Goal: Information Seeking & Learning: Learn about a topic

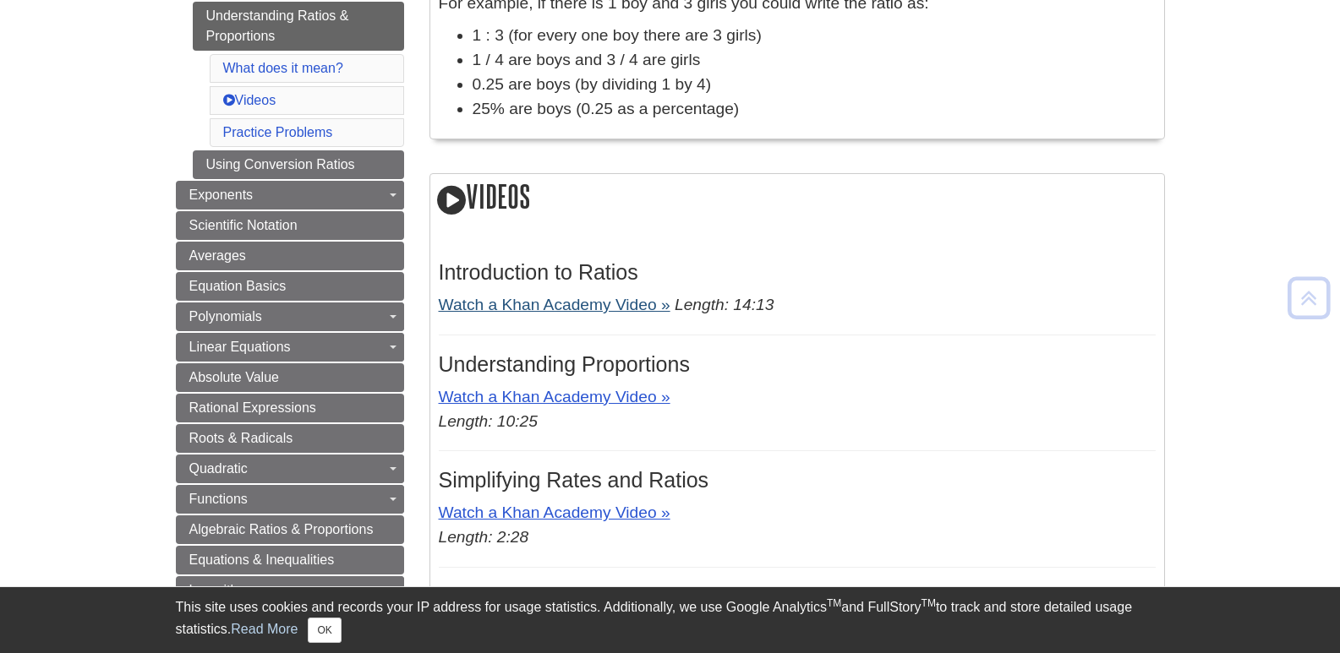
scroll to position [507, 0]
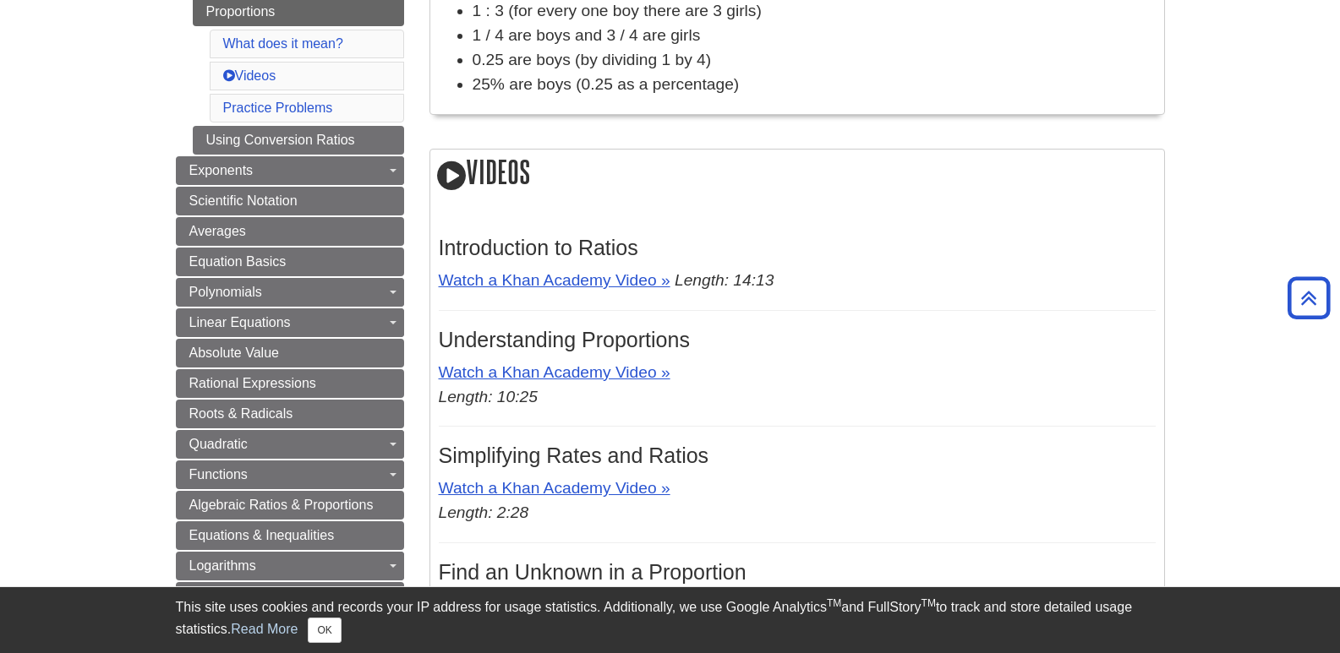
click at [443, 179] on icon at bounding box center [451, 176] width 29 height 34
click at [453, 176] on icon at bounding box center [451, 176] width 29 height 34
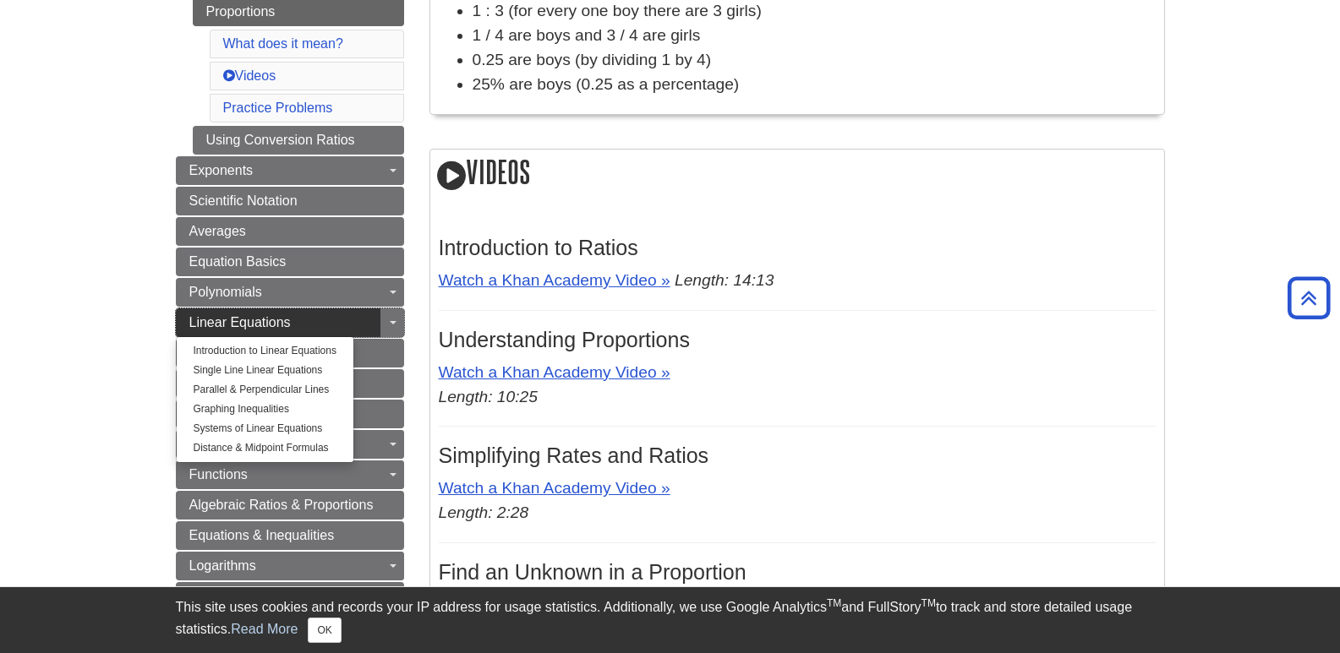
click at [247, 328] on span "Linear Equations" at bounding box center [239, 322] width 101 height 14
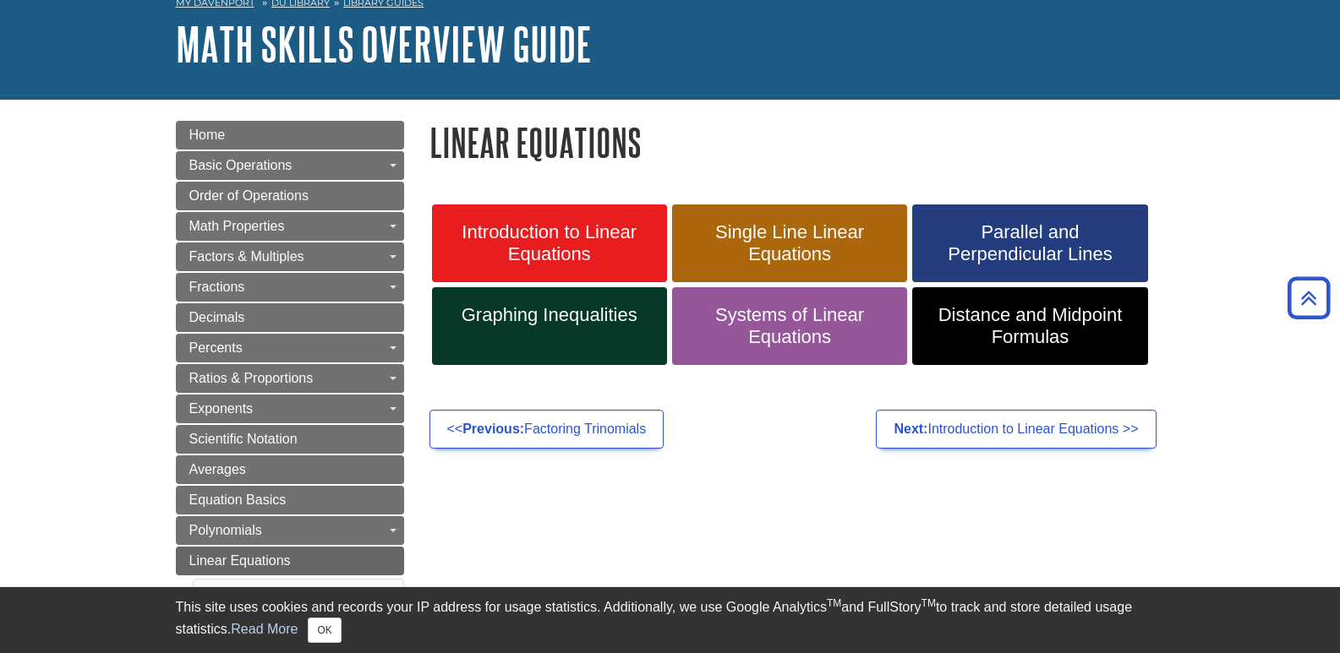
scroll to position [85, 0]
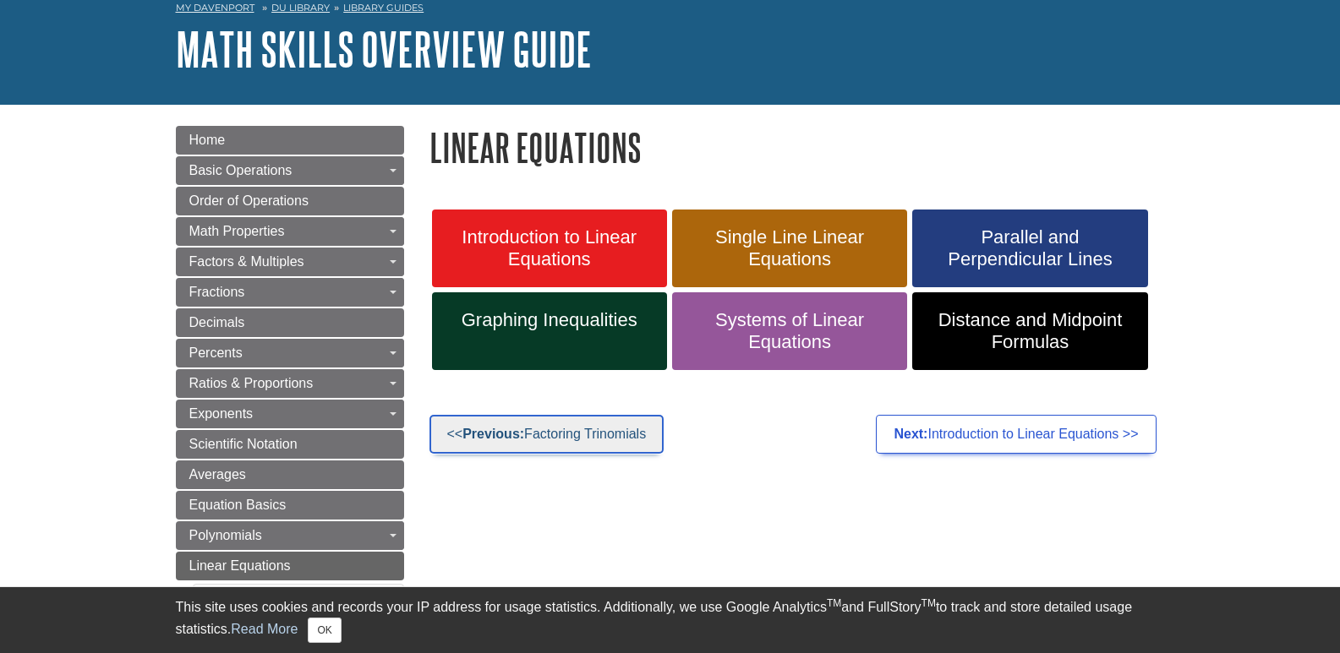
click at [577, 430] on link "<< Previous: Factoring Trinomials" at bounding box center [546, 434] width 235 height 39
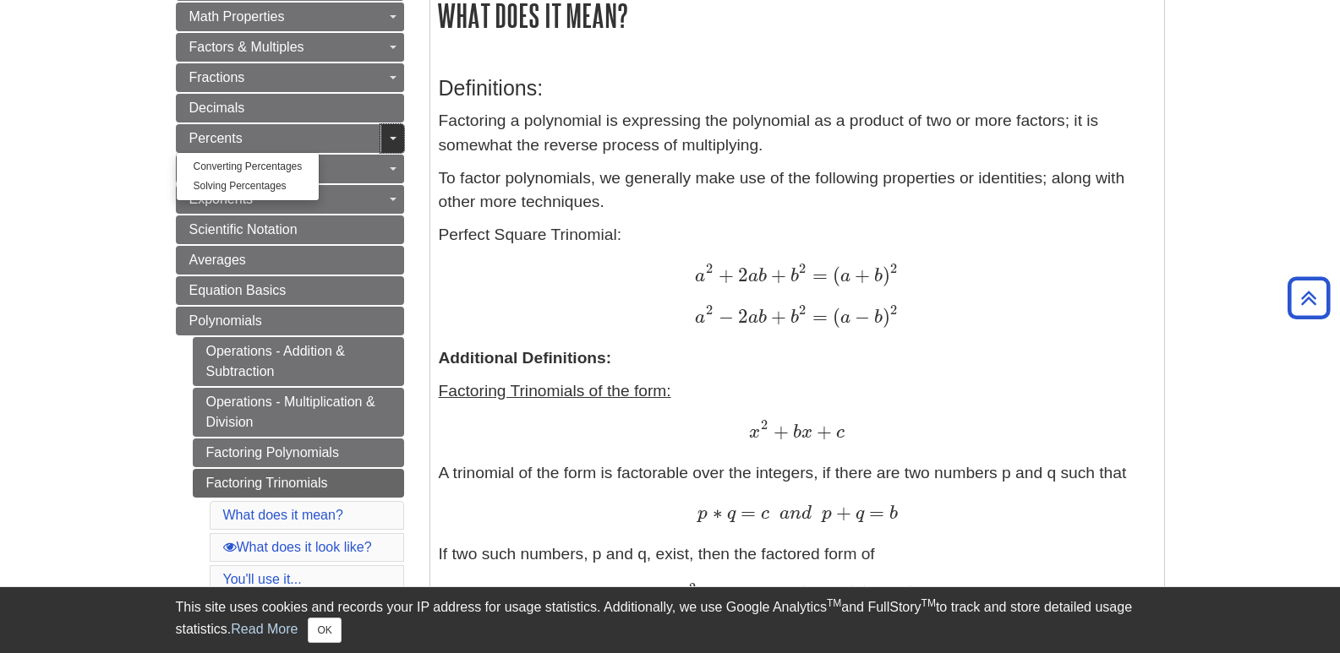
scroll to position [148, 0]
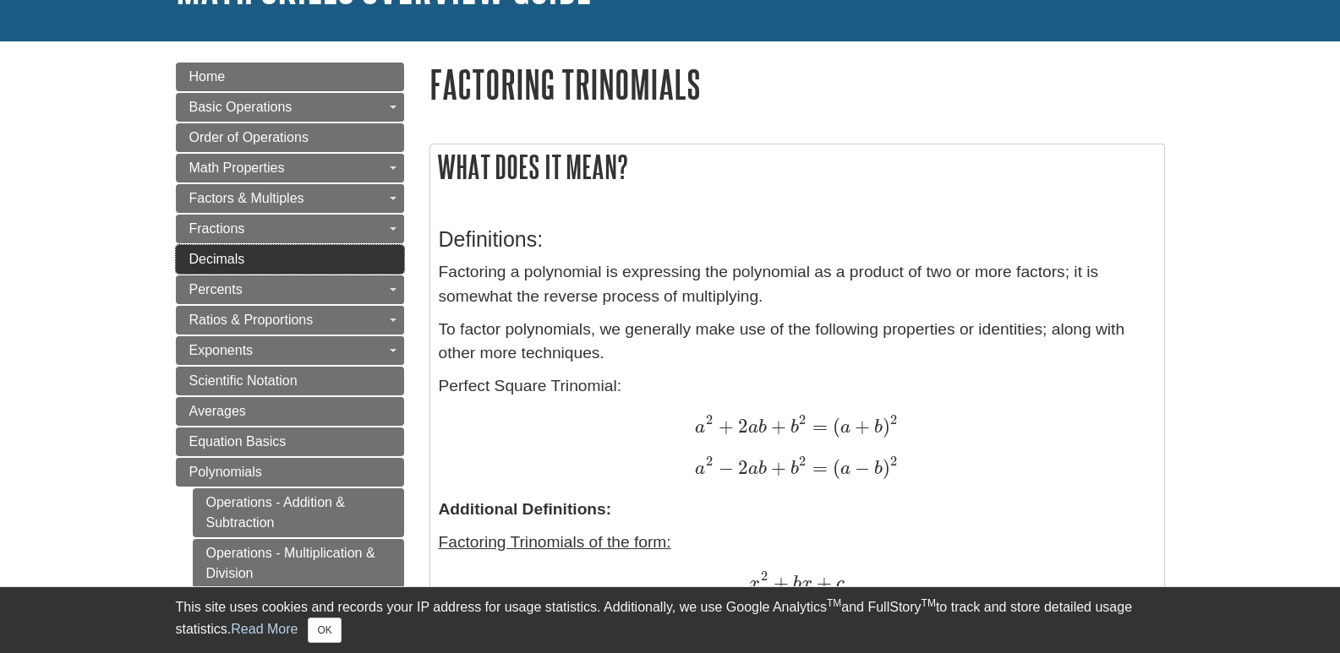
click at [220, 263] on span "Decimals" at bounding box center [217, 259] width 56 height 14
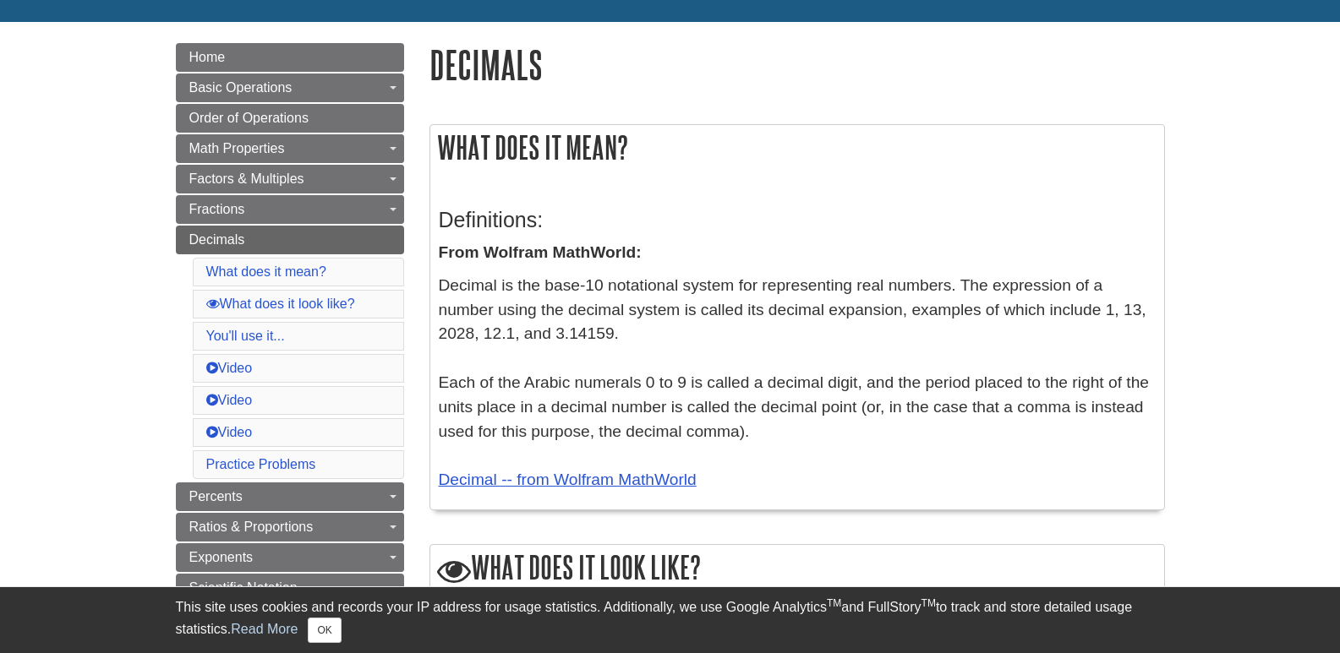
scroll to position [169, 0]
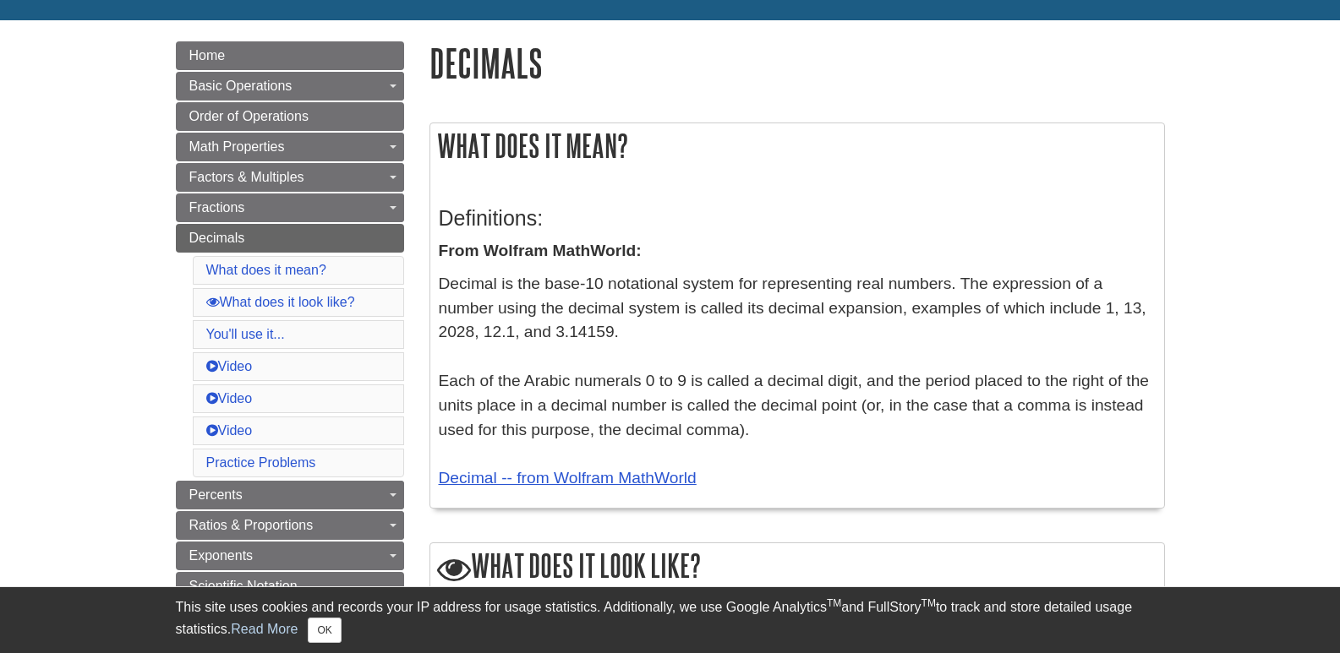
click at [750, 310] on p "Decimal is the base-10 notational system for representing real numbers. The exp…" at bounding box center [797, 381] width 717 height 219
click at [664, 378] on p "Decimal is the base-10 notational system for representing real numbers. The exp…" at bounding box center [797, 381] width 717 height 219
click at [715, 383] on p "Decimal is the base-10 notational system for representing real numbers. The exp…" at bounding box center [797, 381] width 717 height 219
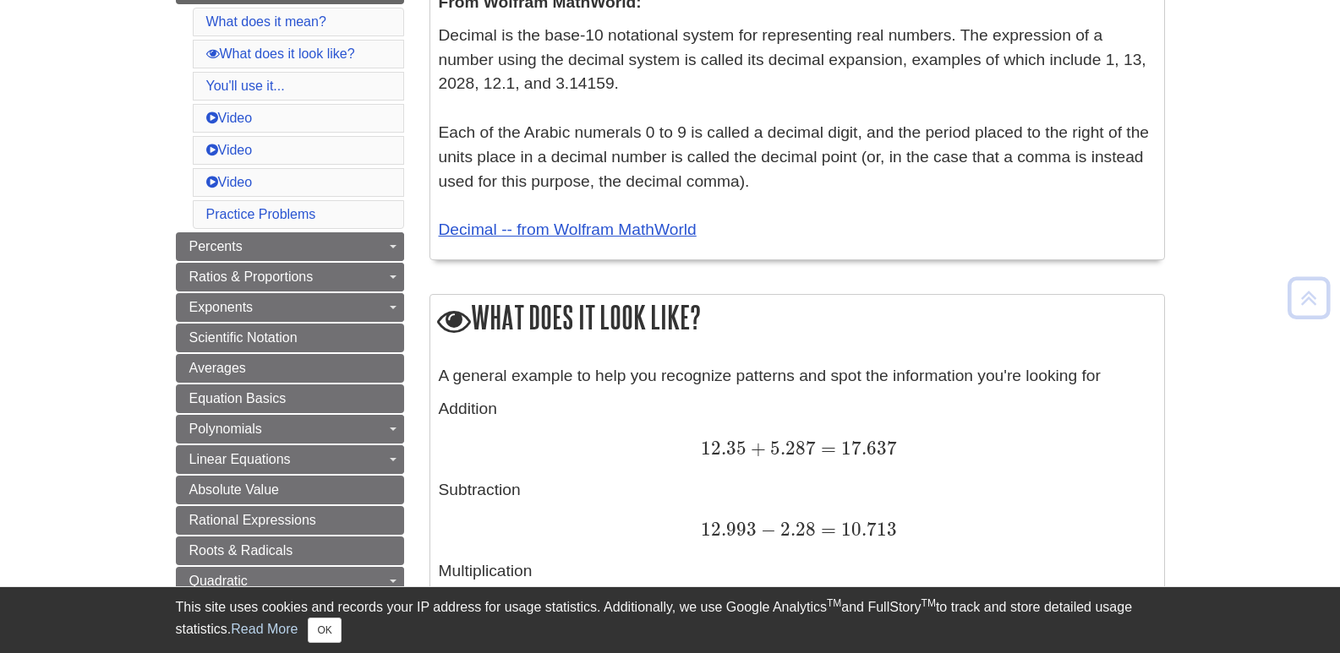
scroll to position [423, 0]
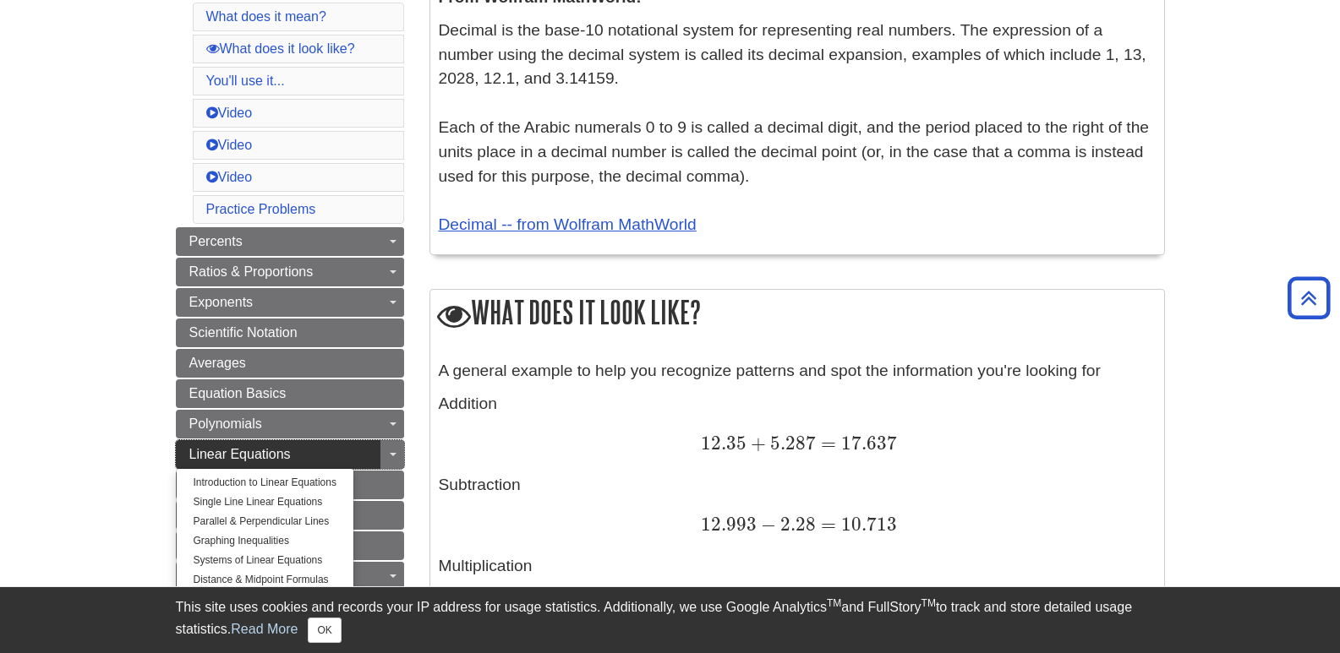
click at [221, 456] on span "Linear Equations" at bounding box center [239, 454] width 101 height 14
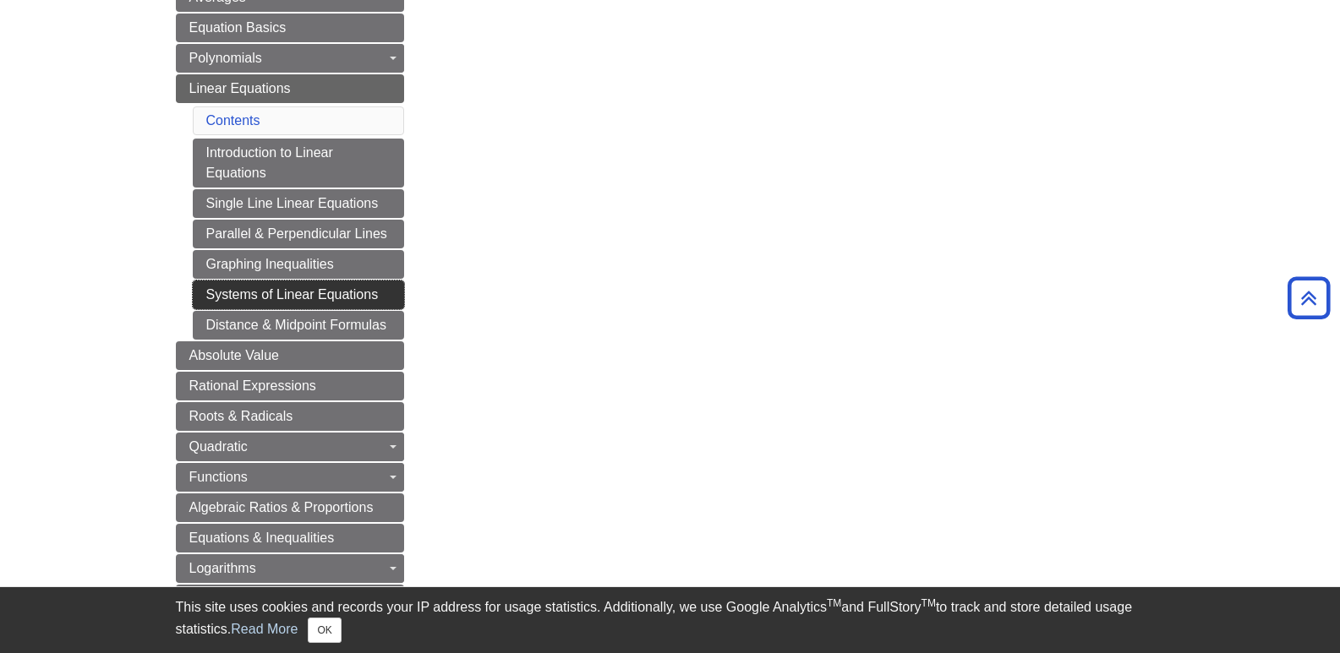
scroll to position [592, 0]
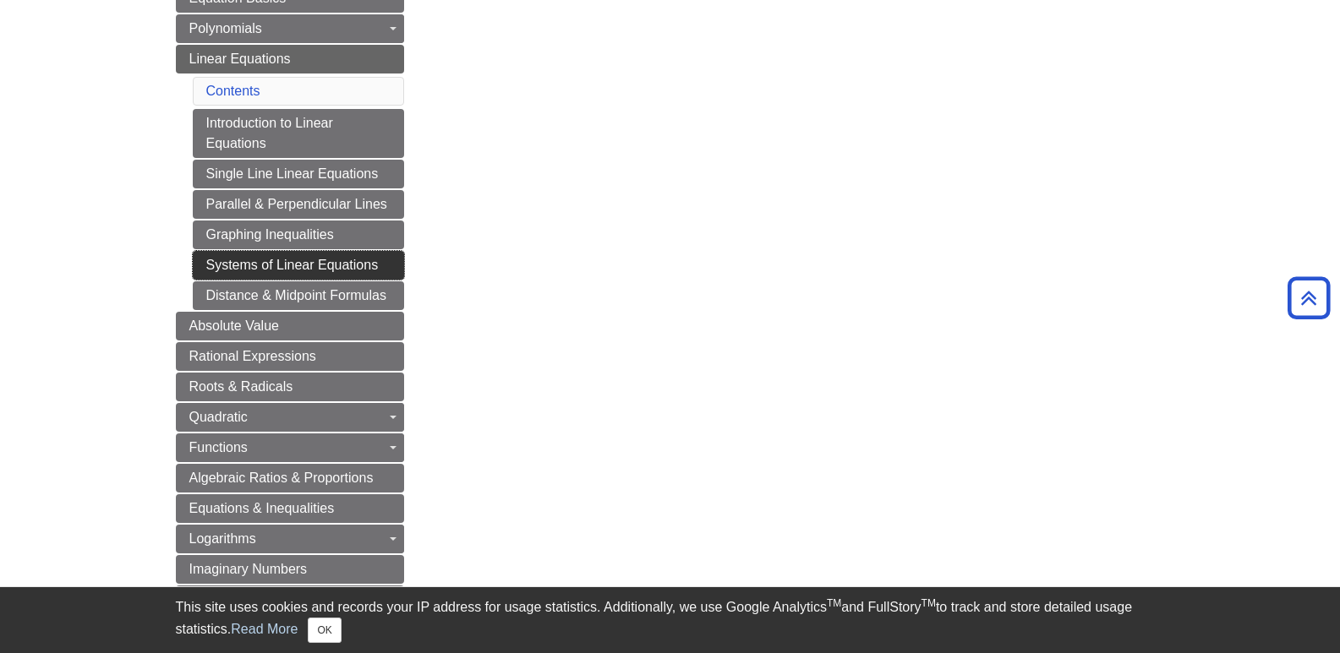
click at [292, 270] on link "Systems of Linear Equations" at bounding box center [298, 265] width 211 height 29
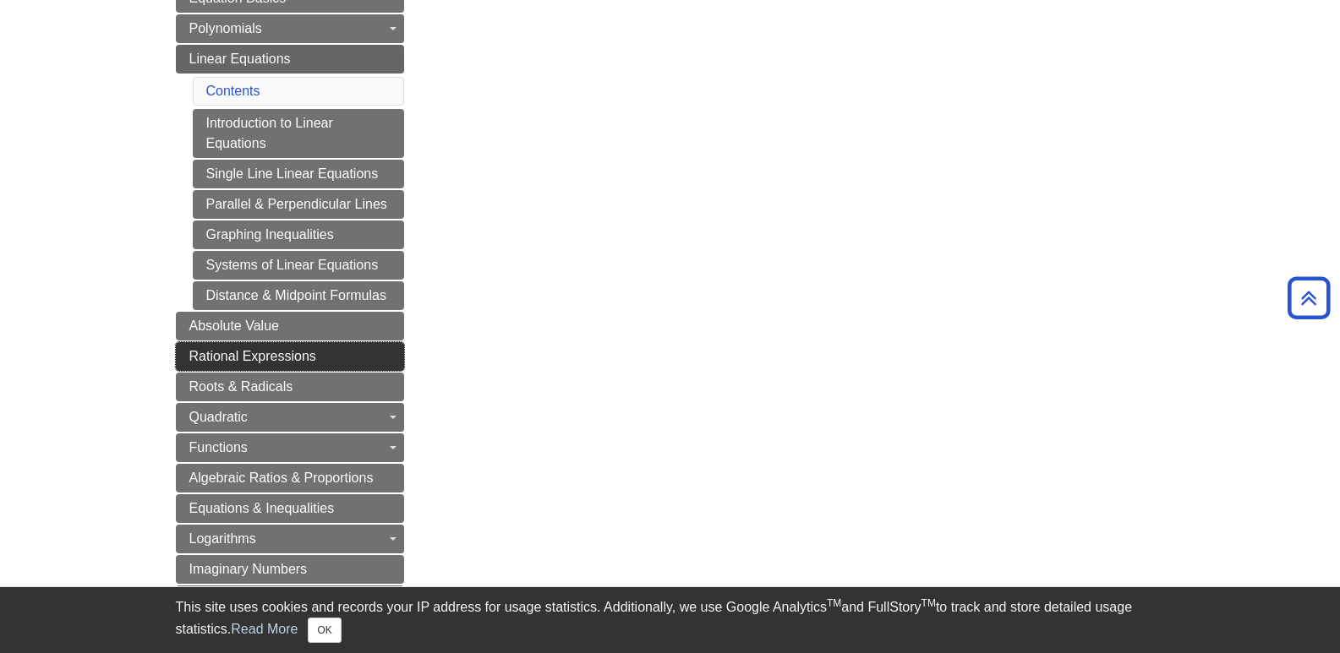
click at [279, 357] on span "Rational Expressions" at bounding box center [252, 356] width 127 height 14
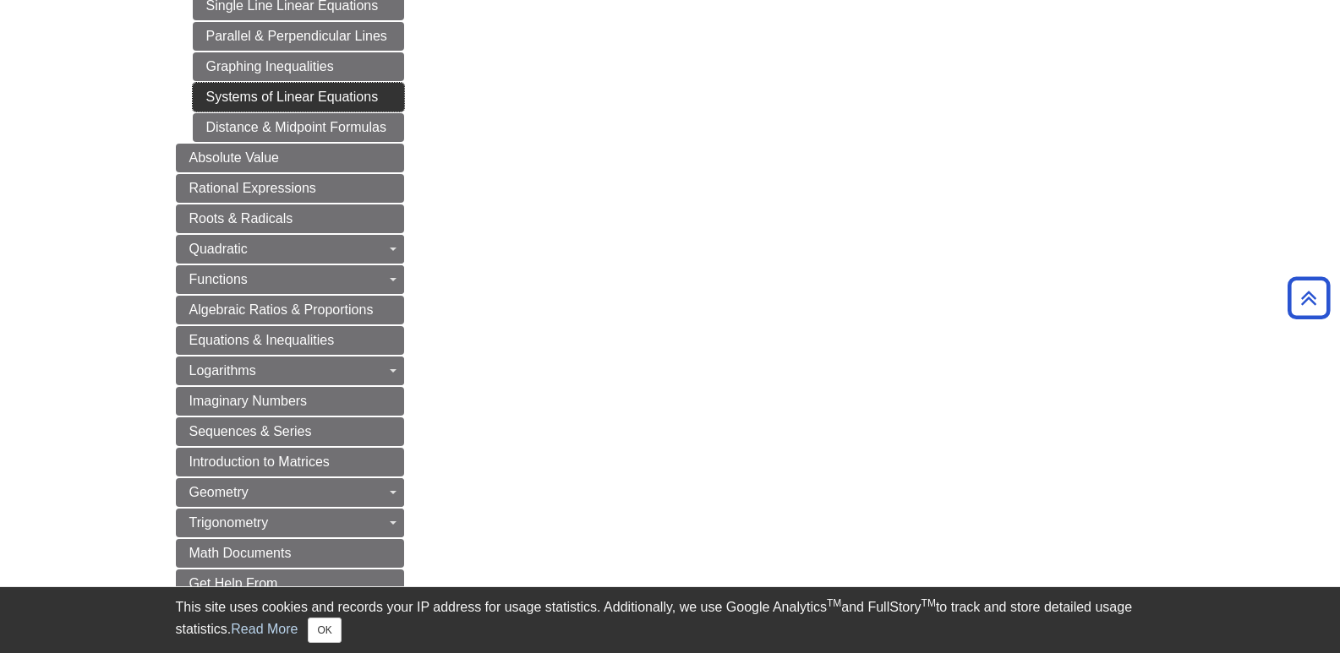
scroll to position [761, 0]
click at [332, 97] on link "Systems of Linear Equations" at bounding box center [298, 96] width 211 height 29
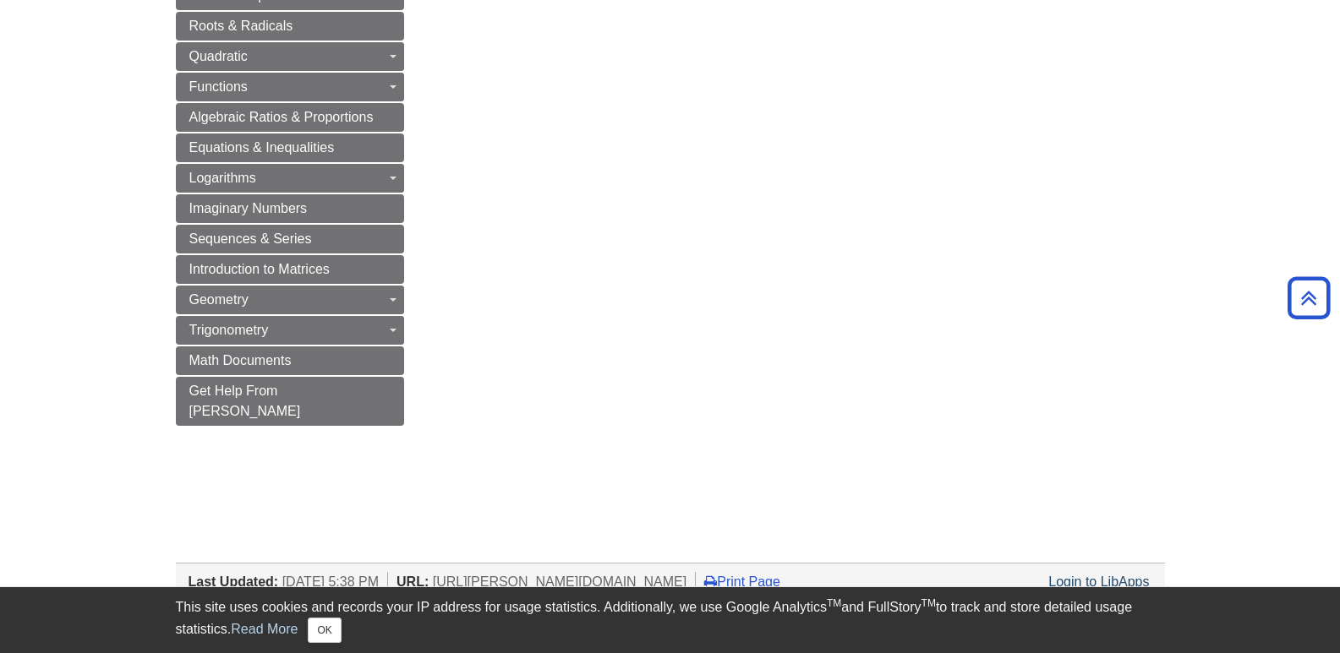
scroll to position [1198, 0]
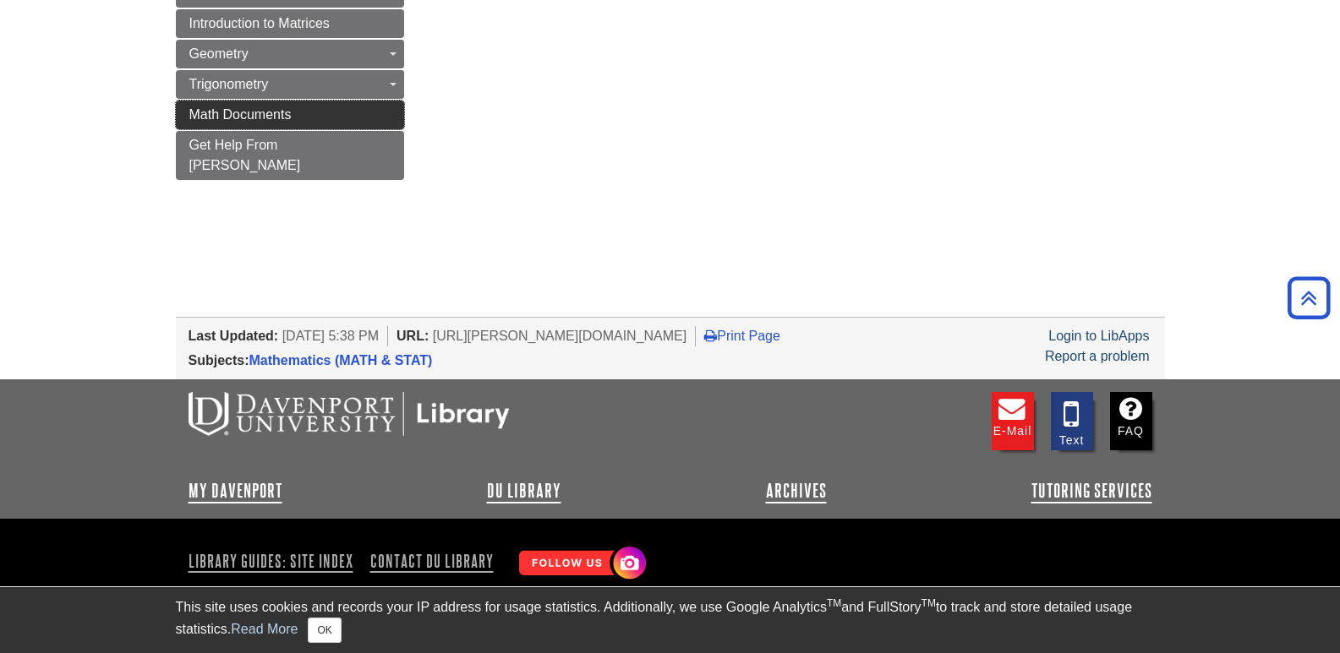
click at [294, 117] on link "Math Documents" at bounding box center [290, 115] width 228 height 29
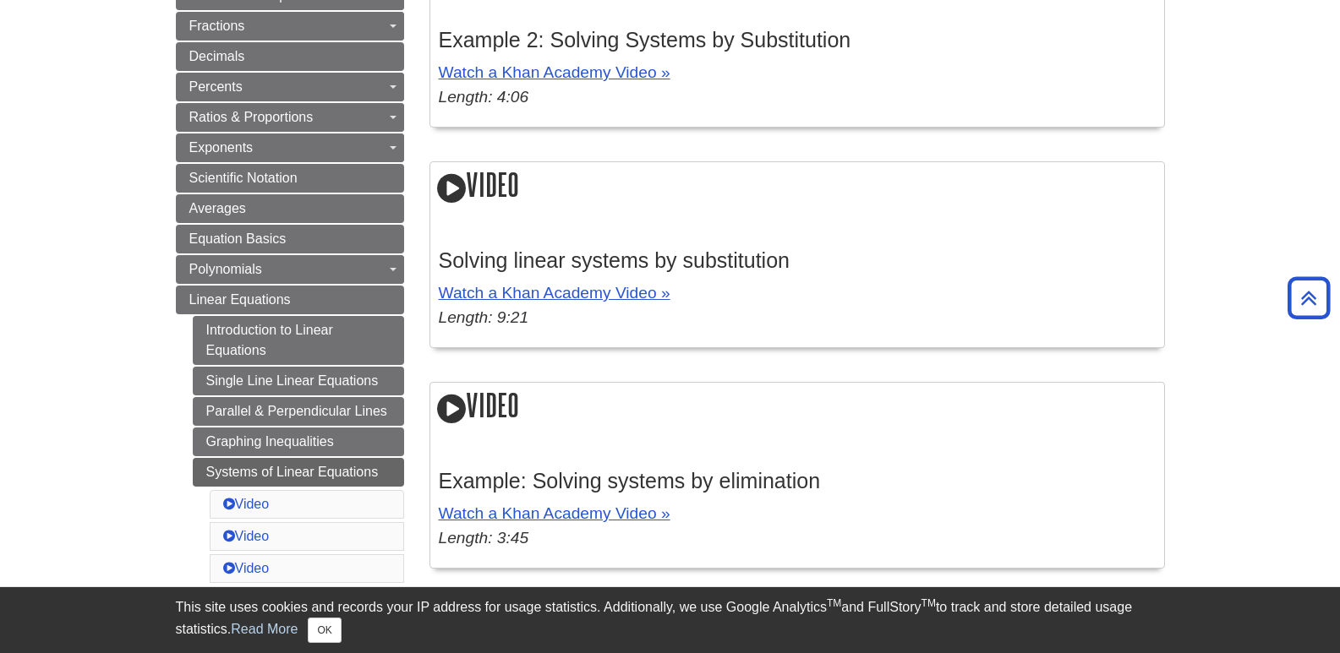
scroll to position [338, 0]
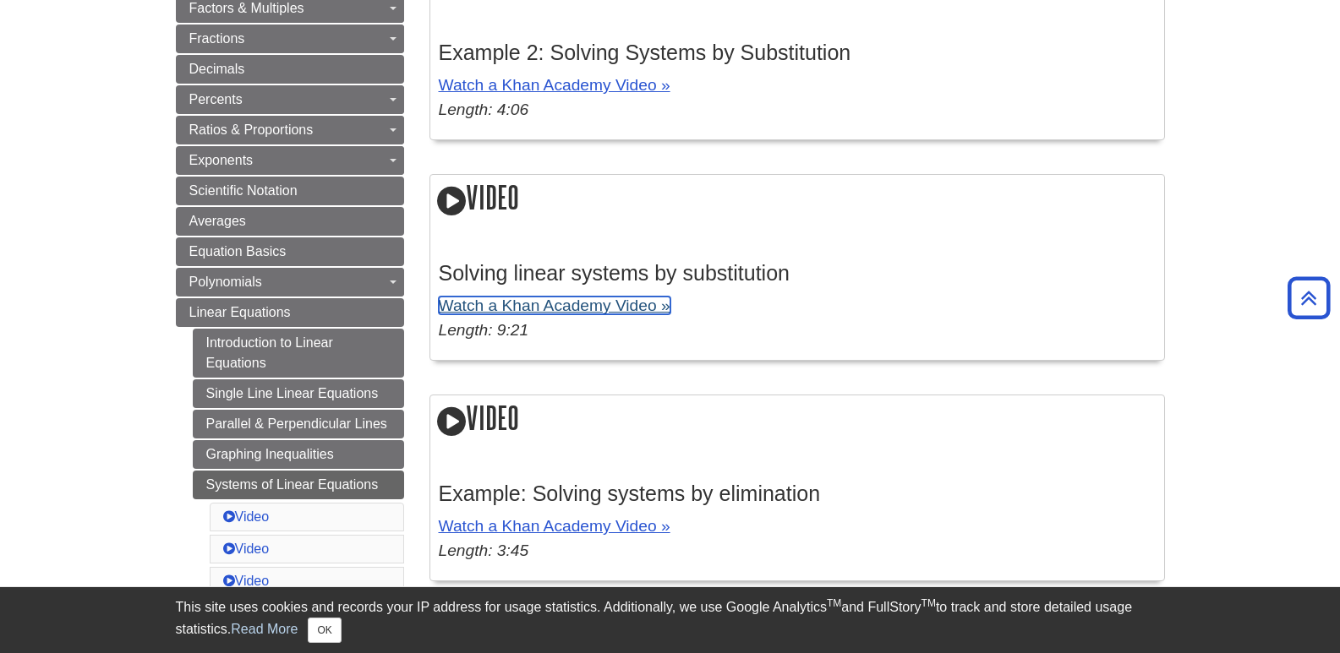
click at [541, 306] on link "Watch a Khan Academy Video »" at bounding box center [555, 306] width 232 height 18
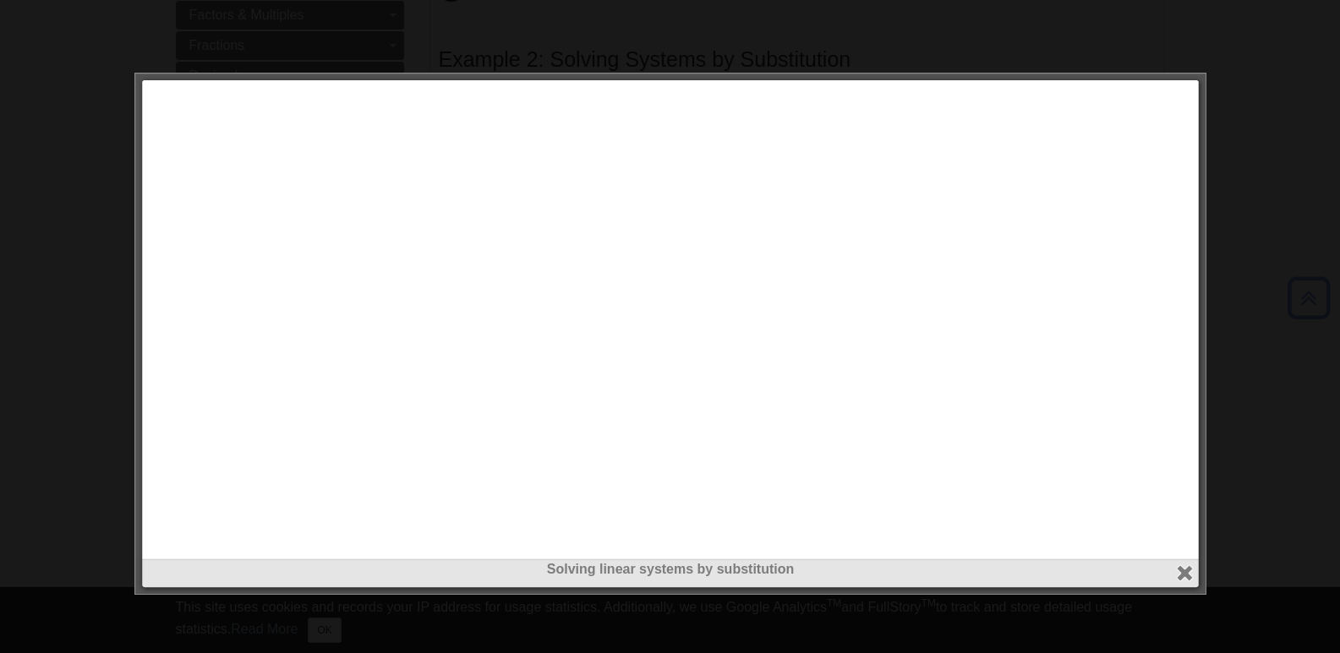
scroll to position [500, 0]
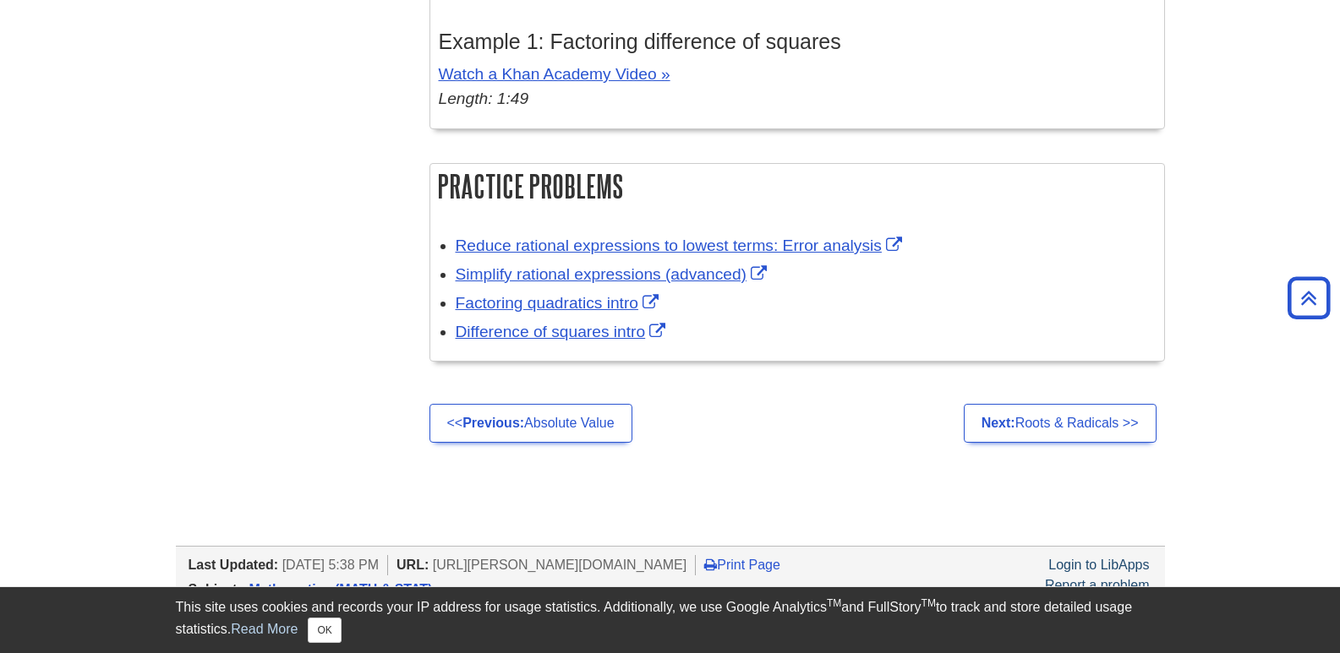
scroll to position [2447, 0]
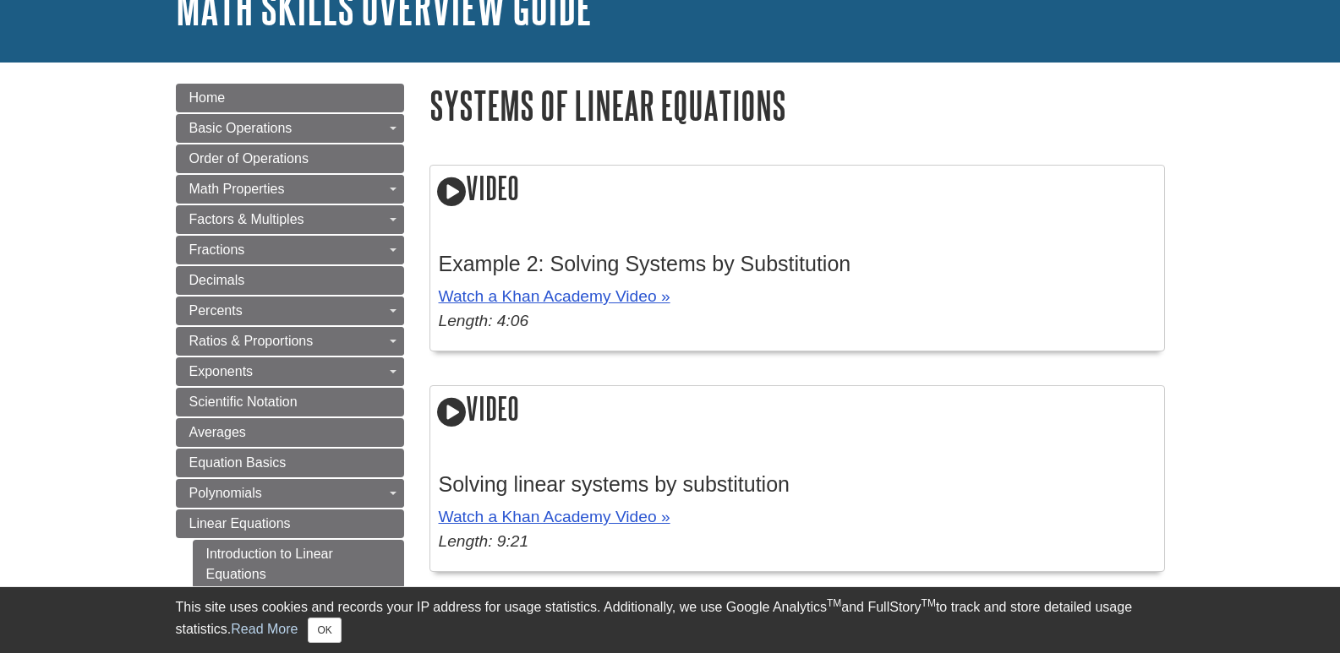
scroll to position [338, 0]
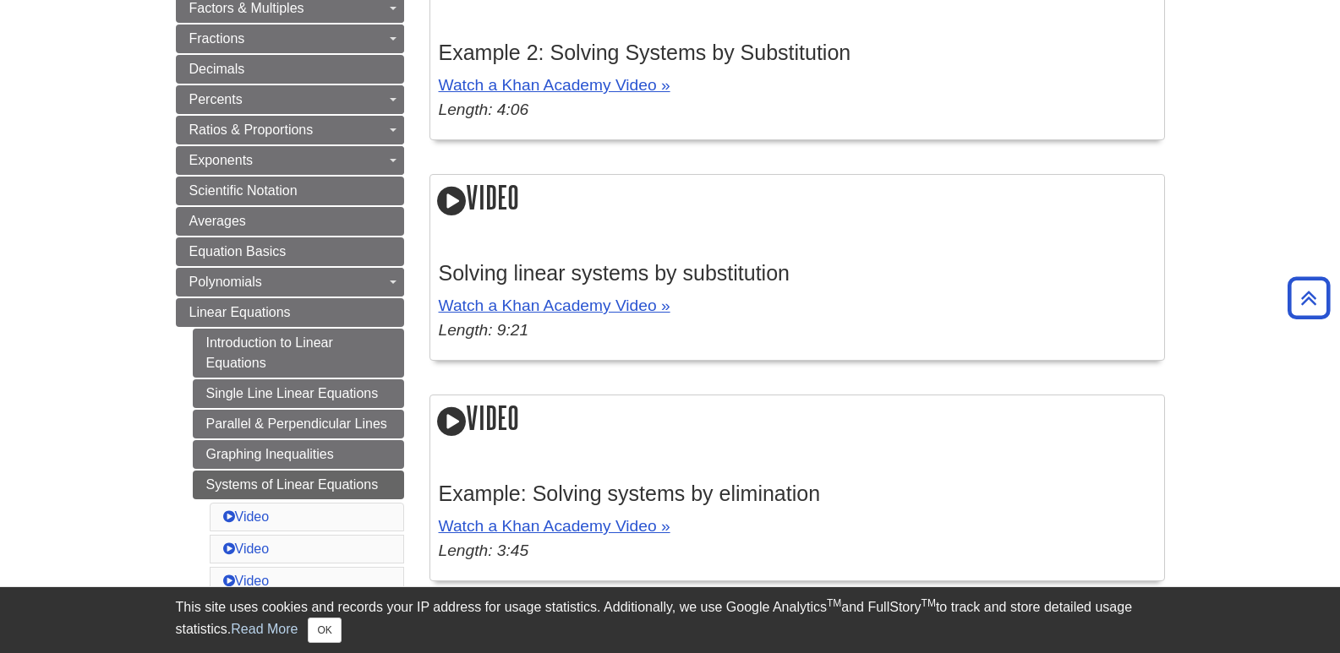
click at [450, 201] on icon at bounding box center [451, 201] width 29 height 34
click at [516, 88] on link "Watch a Khan Academy Video »" at bounding box center [555, 85] width 232 height 18
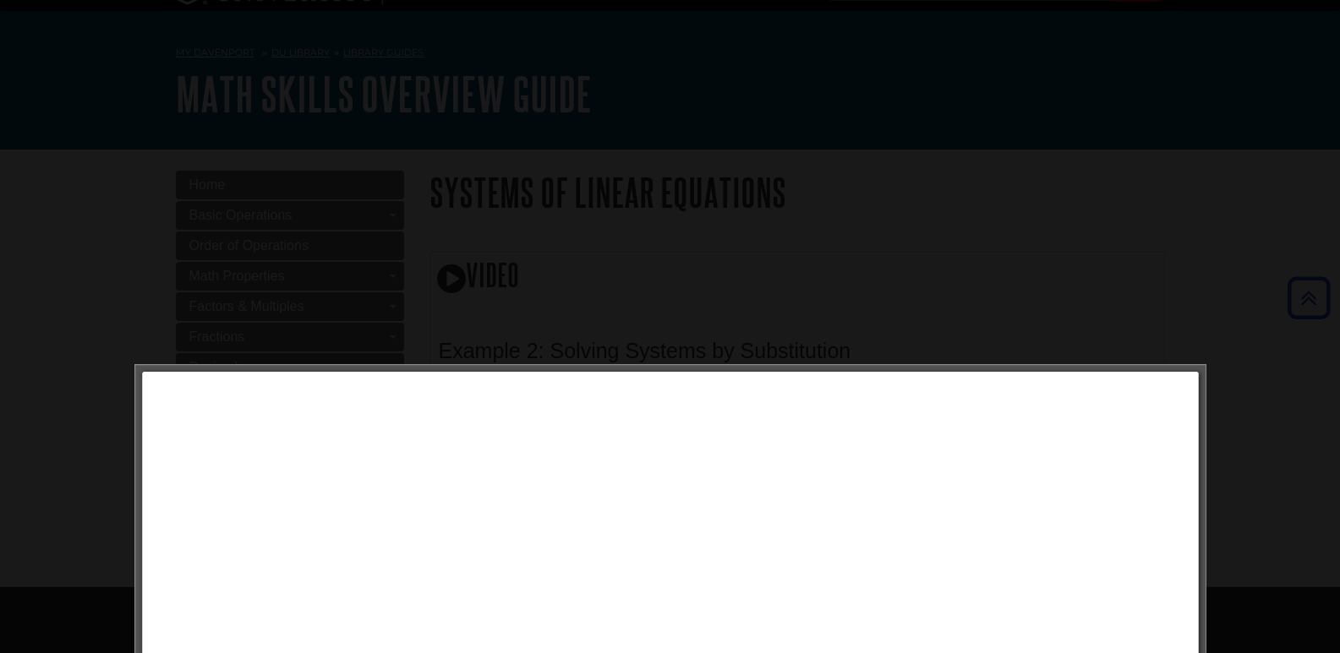
scroll to position [0, 0]
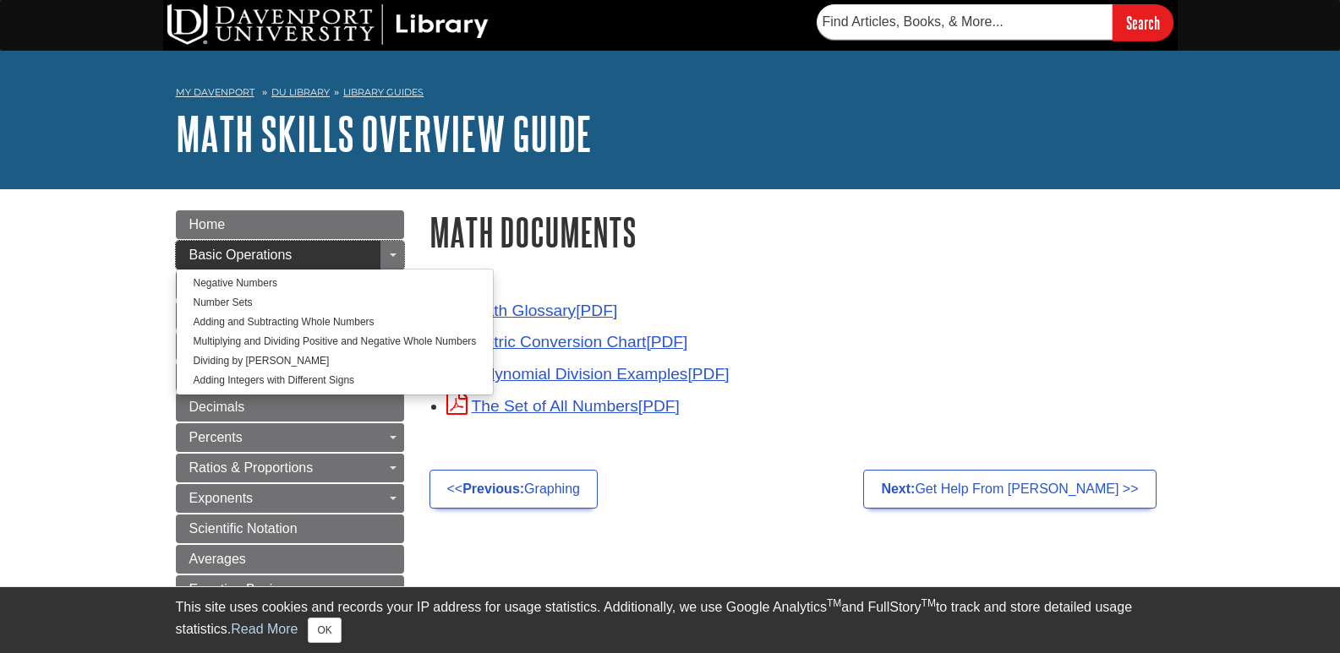
click at [276, 259] on span "Basic Operations" at bounding box center [240, 255] width 103 height 14
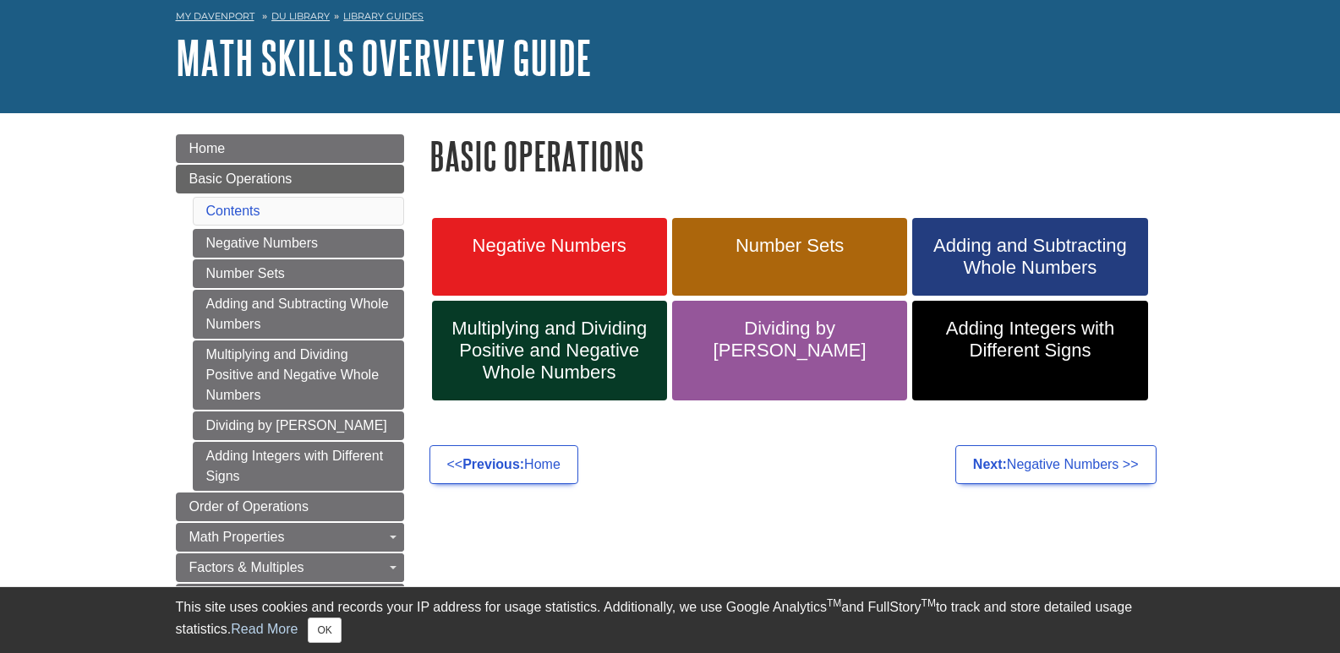
scroll to position [169, 0]
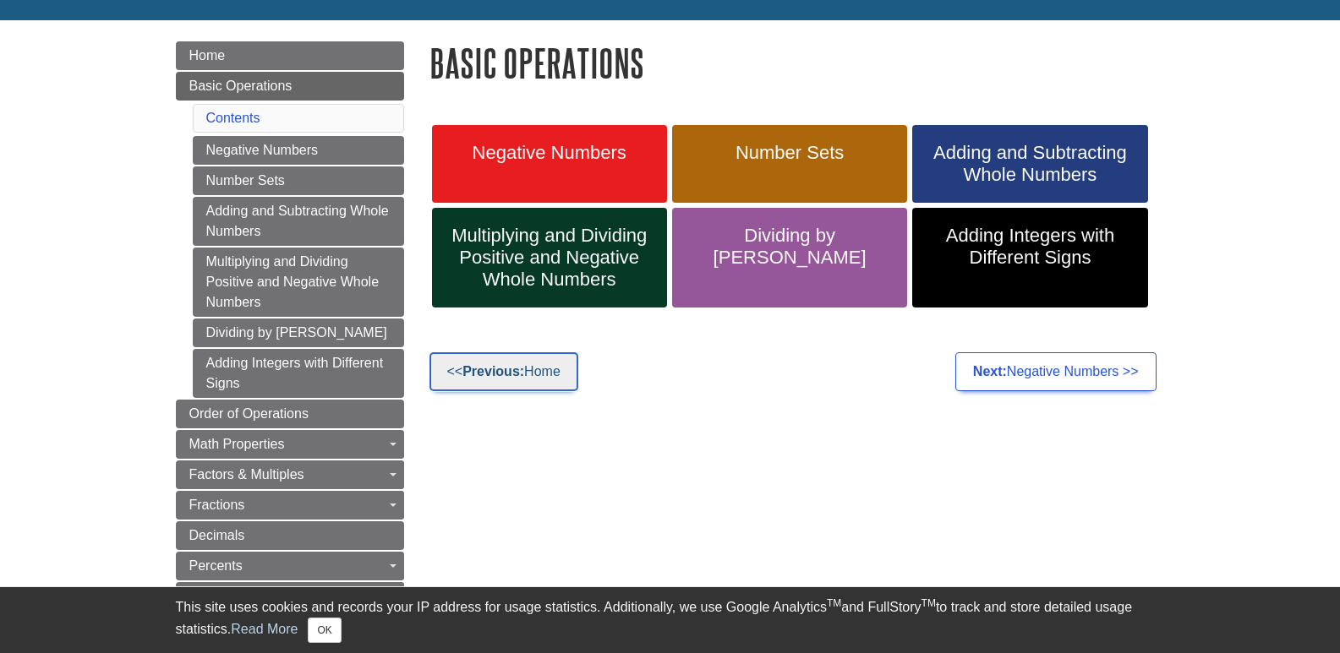
click at [536, 374] on link "<< Previous: Home" at bounding box center [503, 371] width 149 height 39
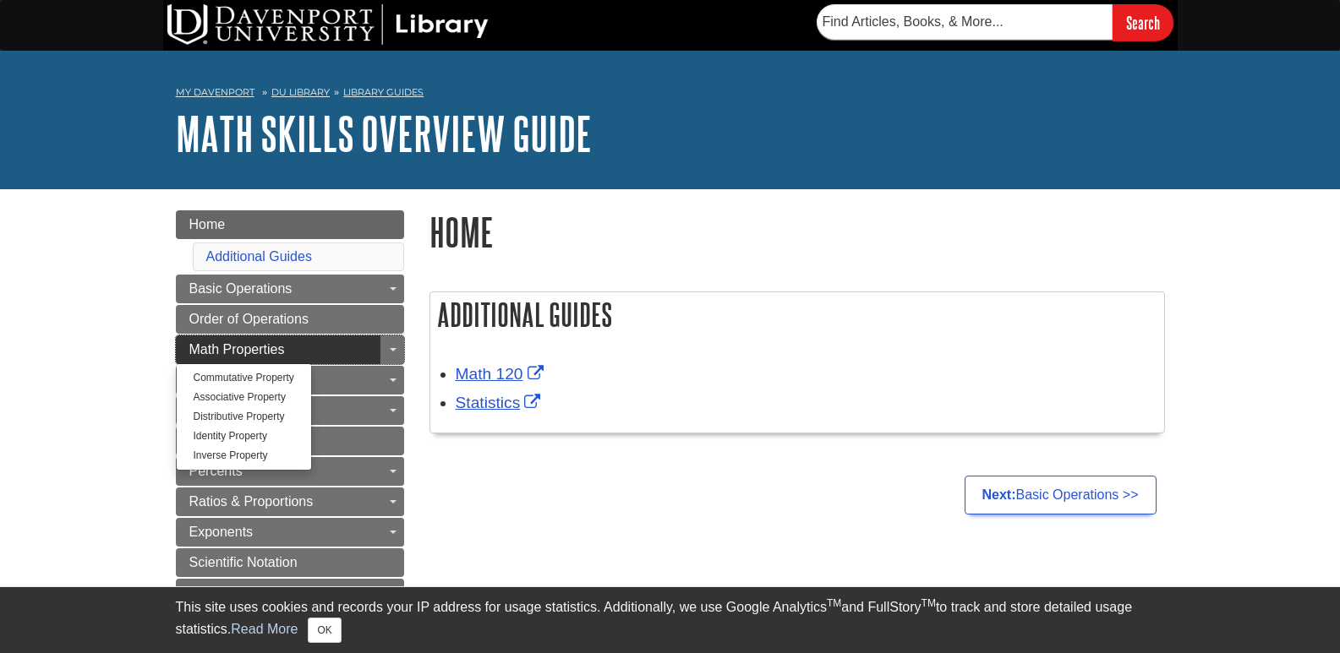
click at [229, 352] on span "Math Properties" at bounding box center [236, 349] width 95 height 14
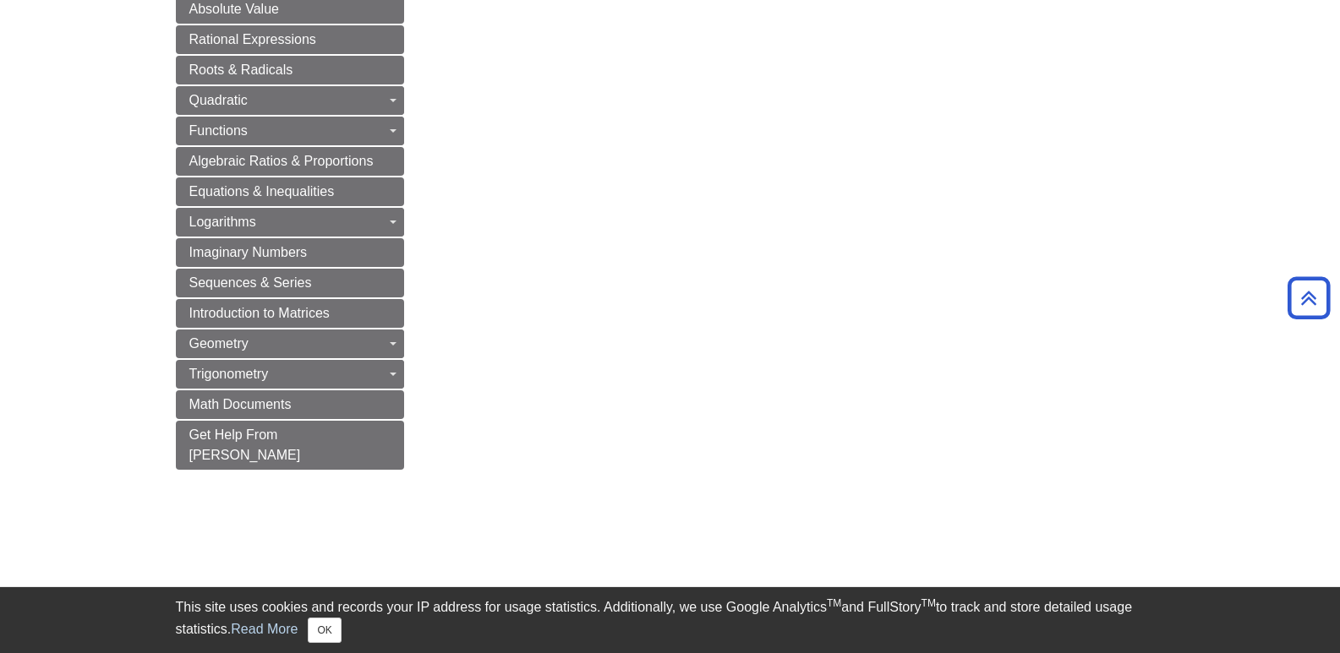
scroll to position [1148, 0]
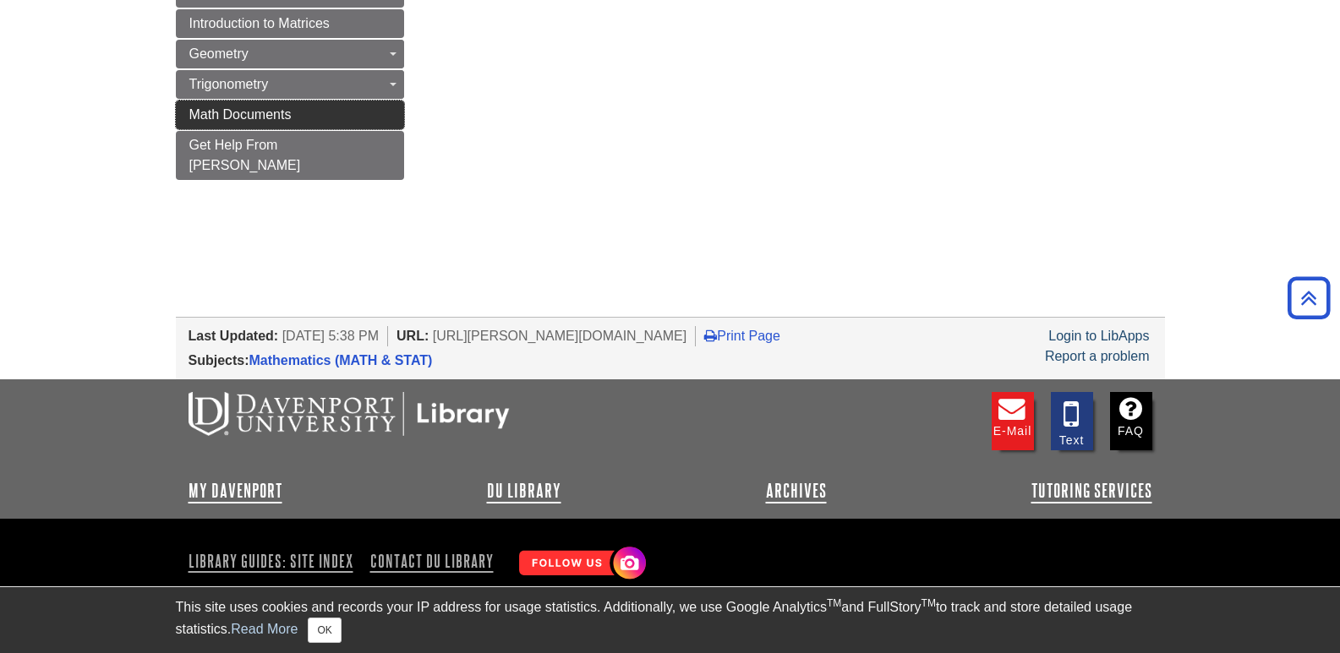
click at [257, 117] on span "Math Documents" at bounding box center [240, 114] width 102 height 14
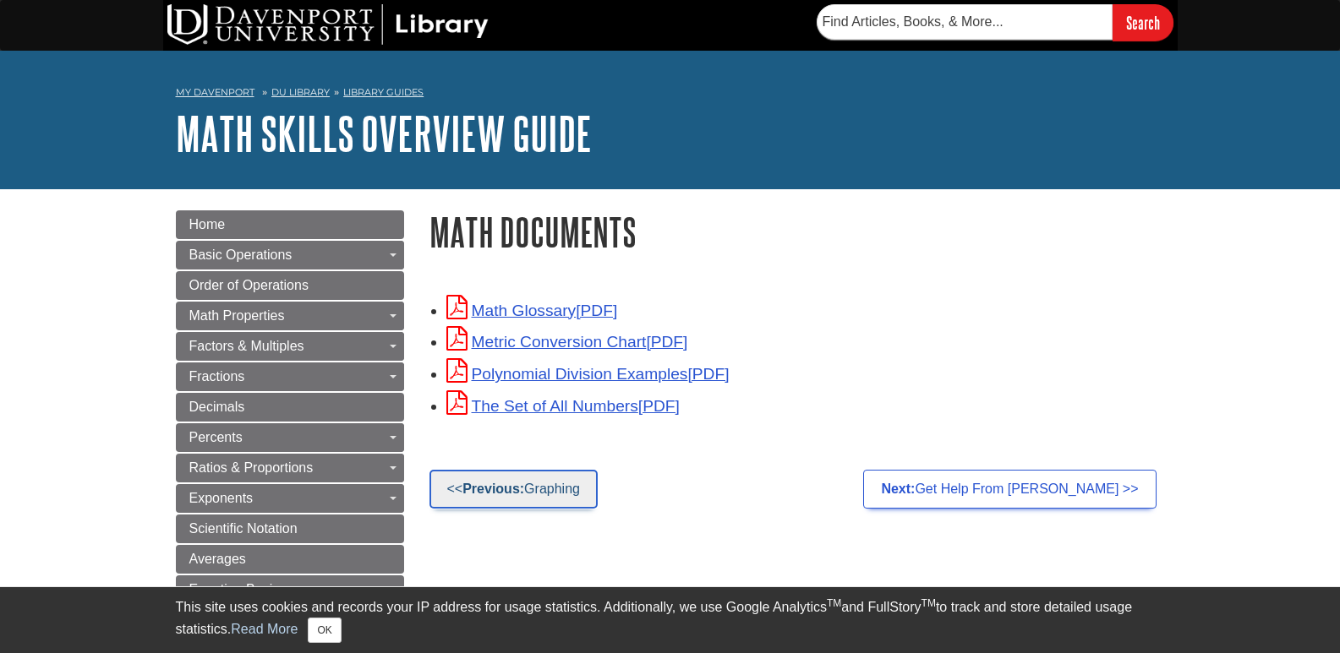
click at [520, 483] on strong "Previous:" at bounding box center [493, 489] width 62 height 14
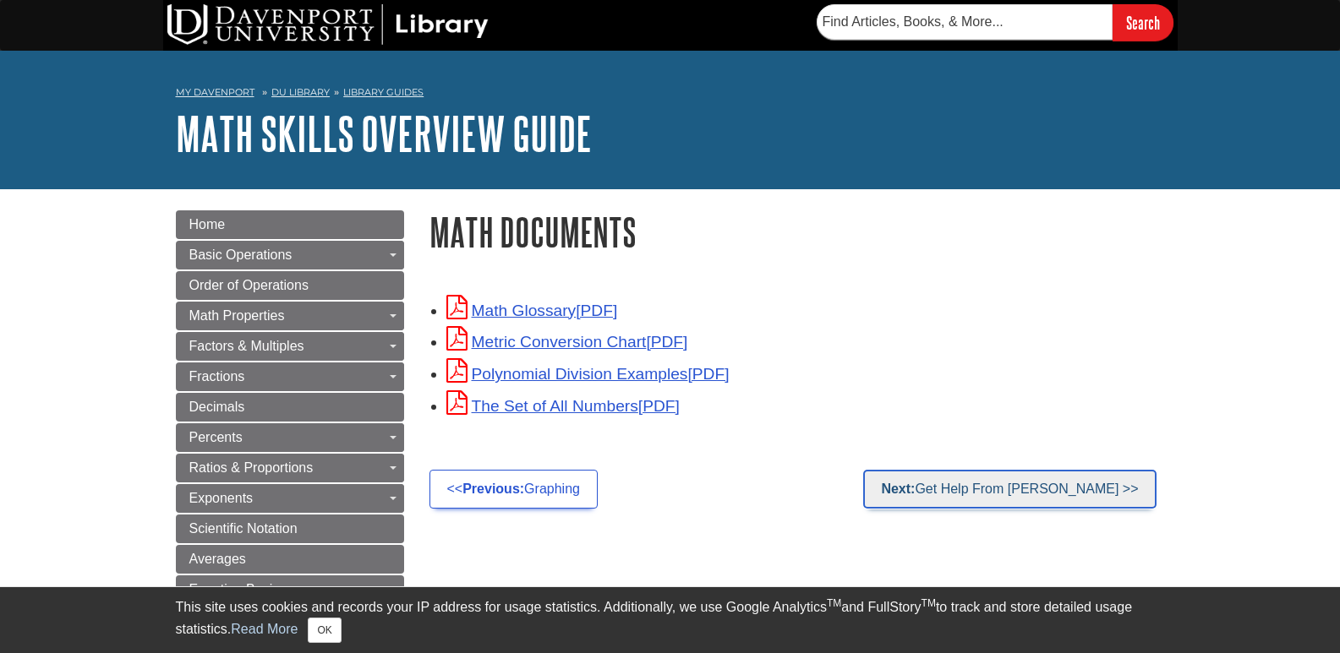
click at [1071, 489] on link "Next: Get Help From Sarah >>" at bounding box center [1009, 489] width 292 height 39
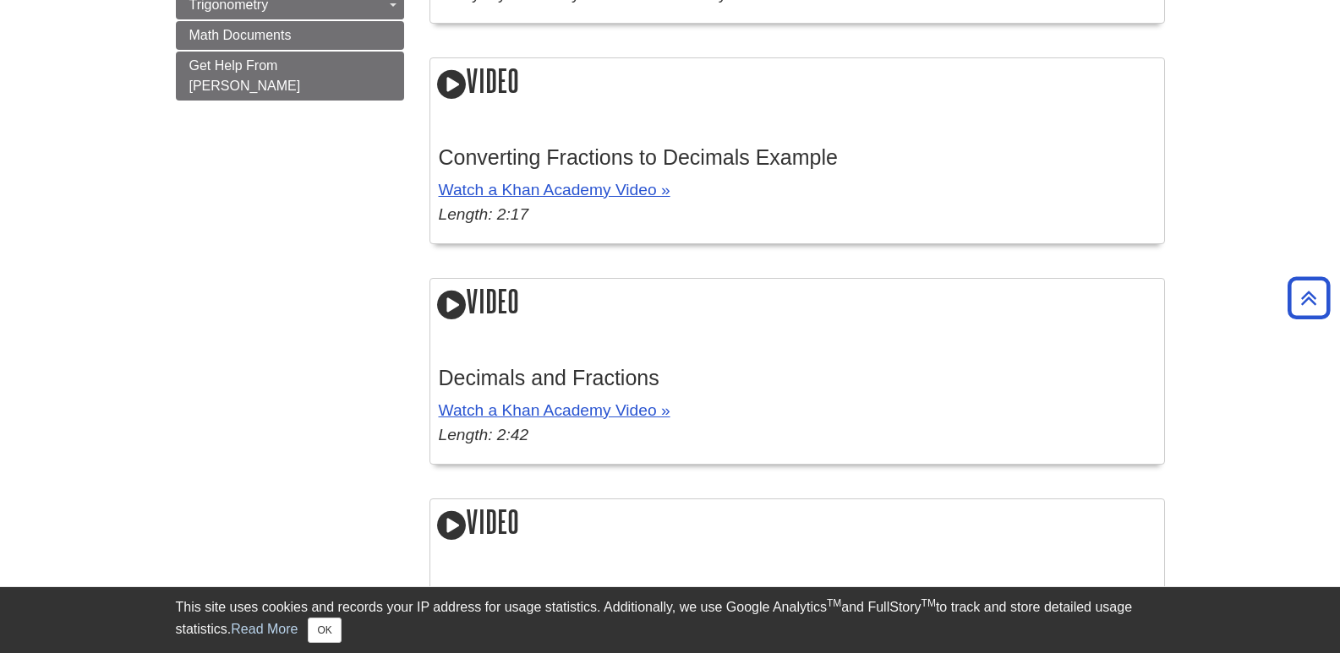
scroll to position [1775, 0]
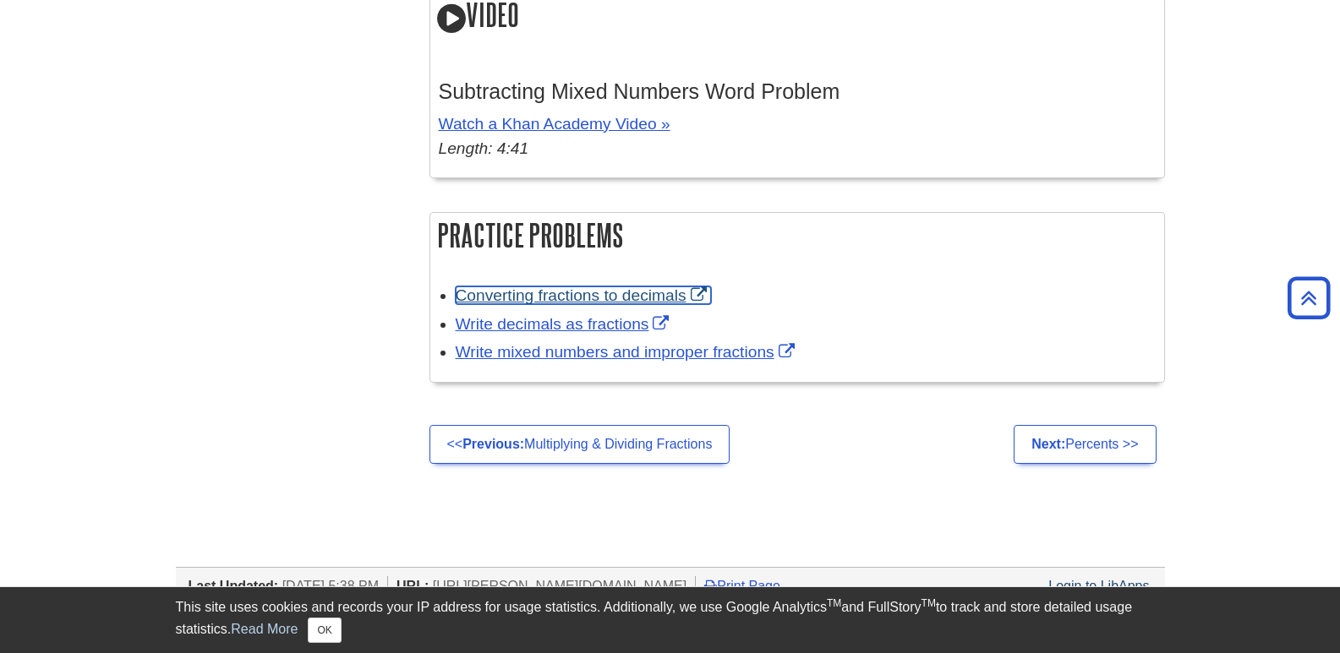
click at [562, 290] on link "Converting fractions to decimals" at bounding box center [583, 295] width 255 height 18
